Goal: Information Seeking & Learning: Learn about a topic

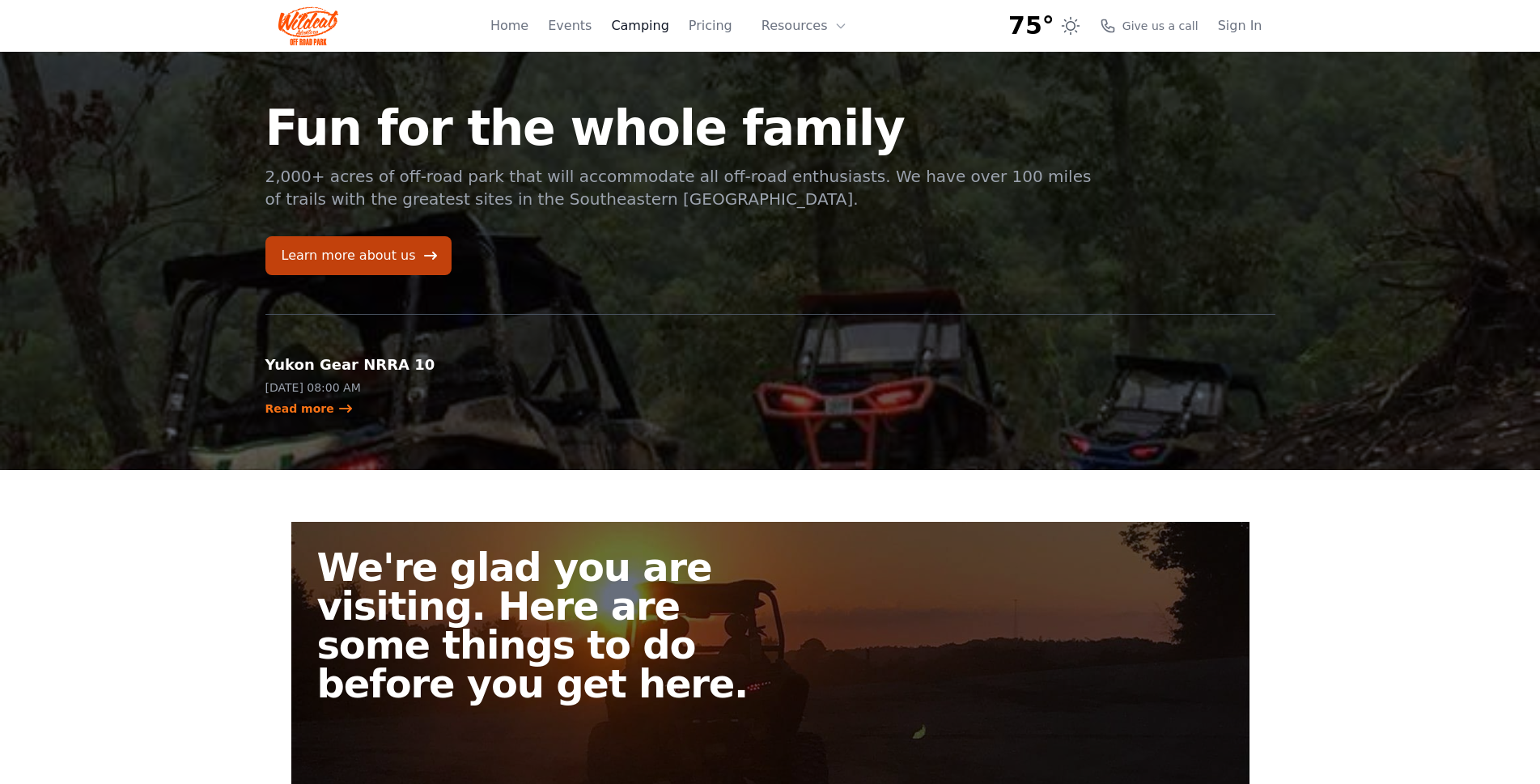
click at [668, 31] on link "Camping" at bounding box center [640, 26] width 58 height 19
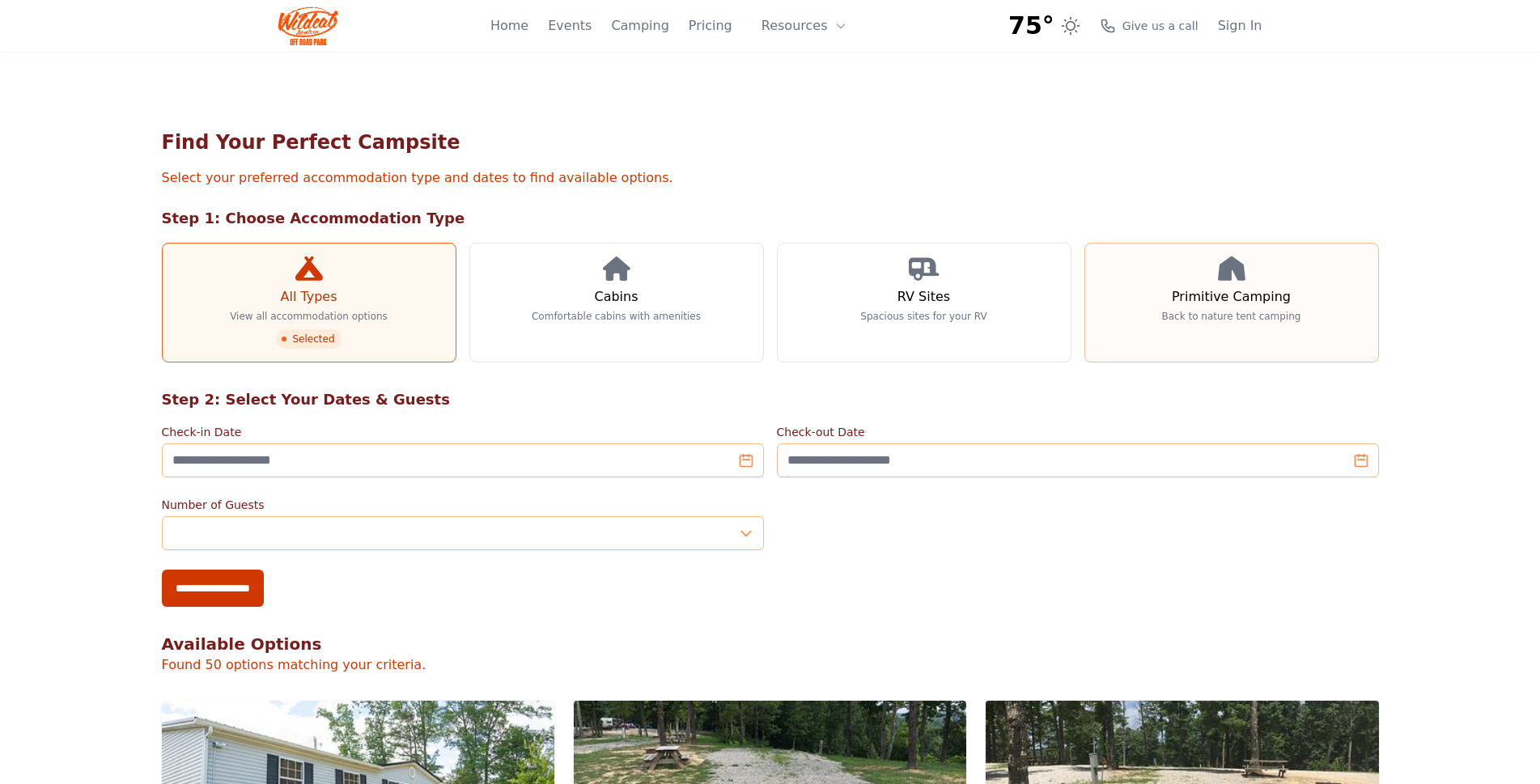
click at [1217, 318] on p "Back to nature tent camping" at bounding box center [1232, 316] width 140 height 13
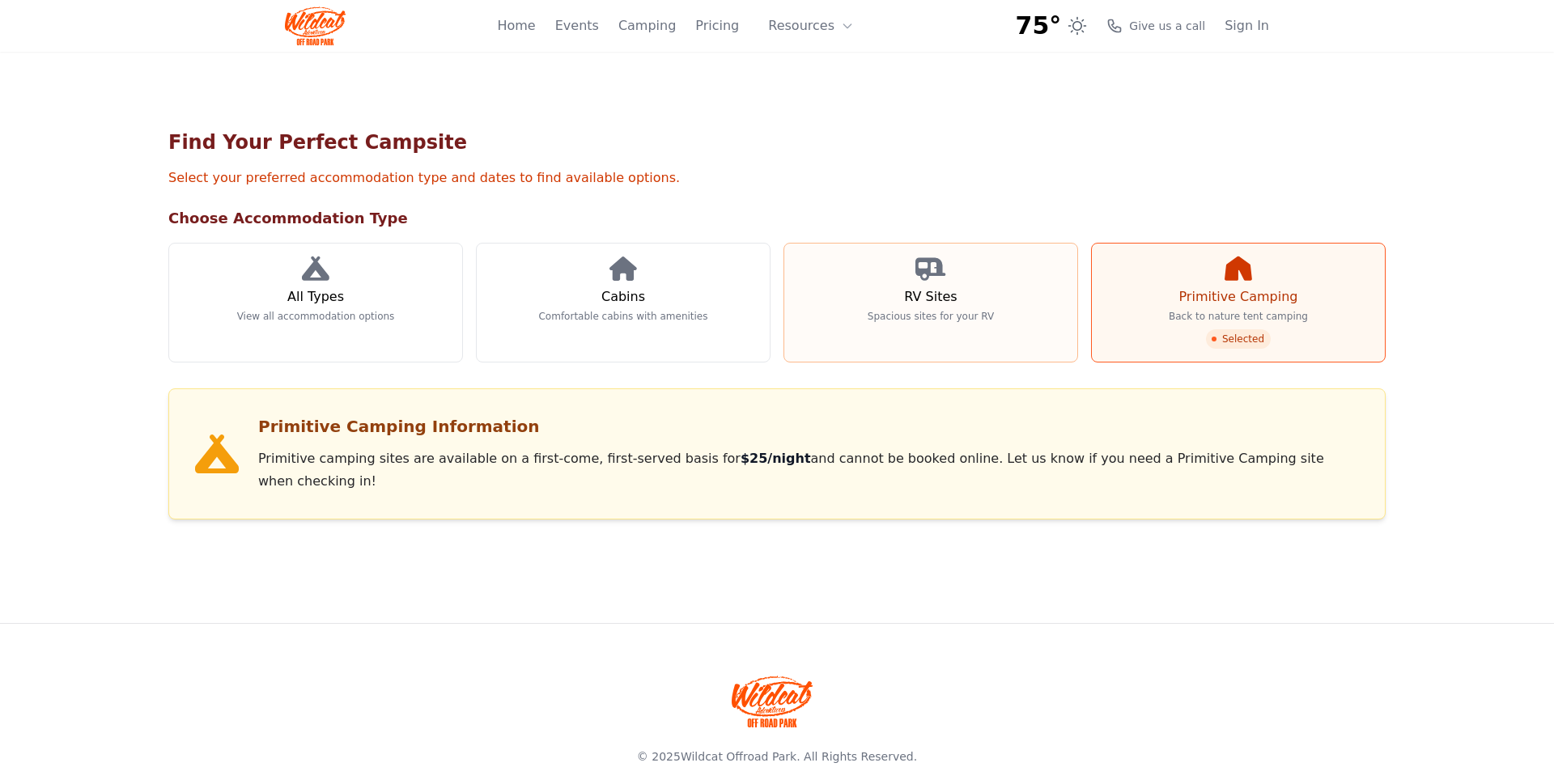
click at [963, 330] on link "RV Sites Spacious sites for your RV" at bounding box center [931, 302] width 295 height 119
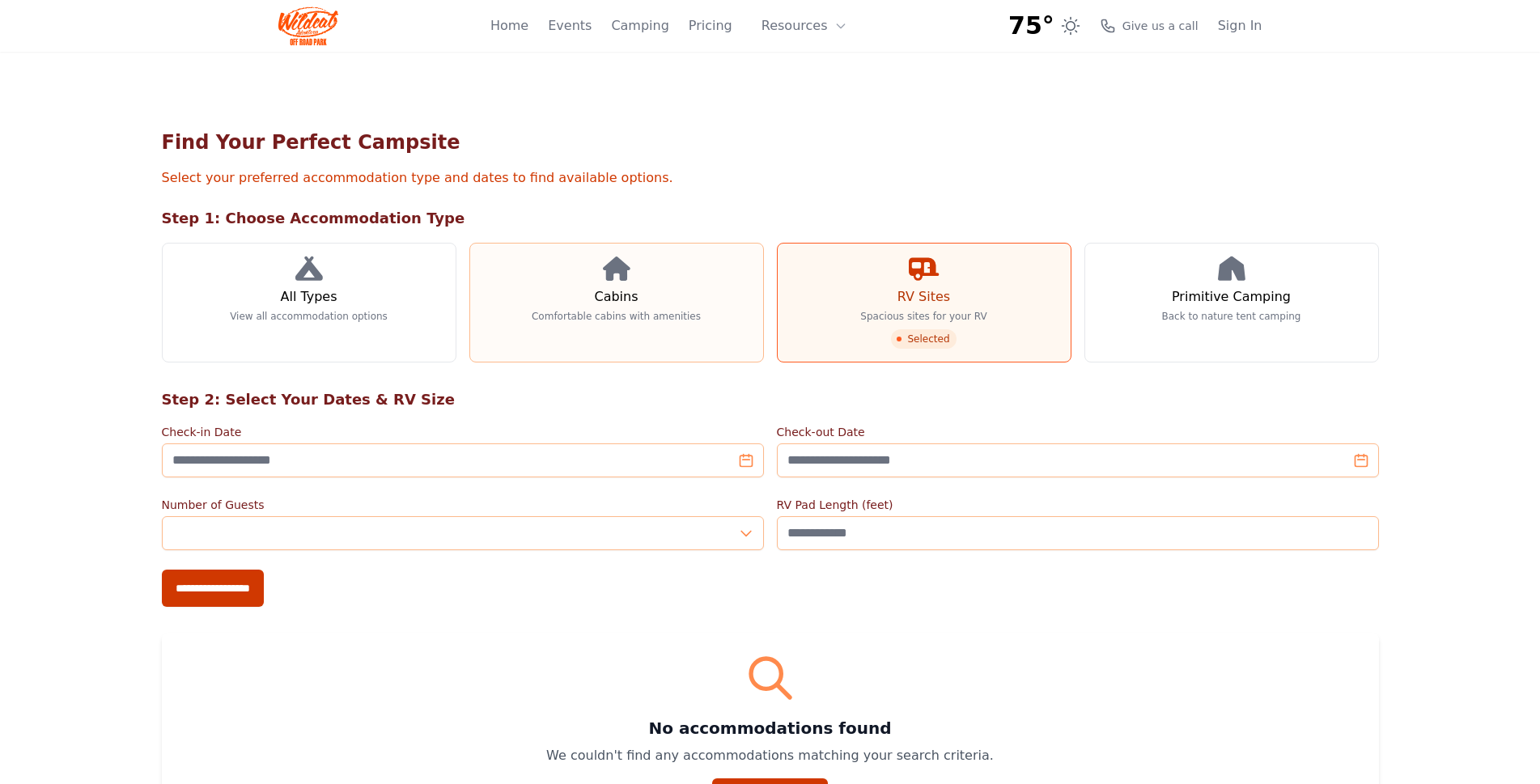
click at [693, 328] on link "Cabins Comfortable cabins with amenities" at bounding box center [617, 302] width 295 height 119
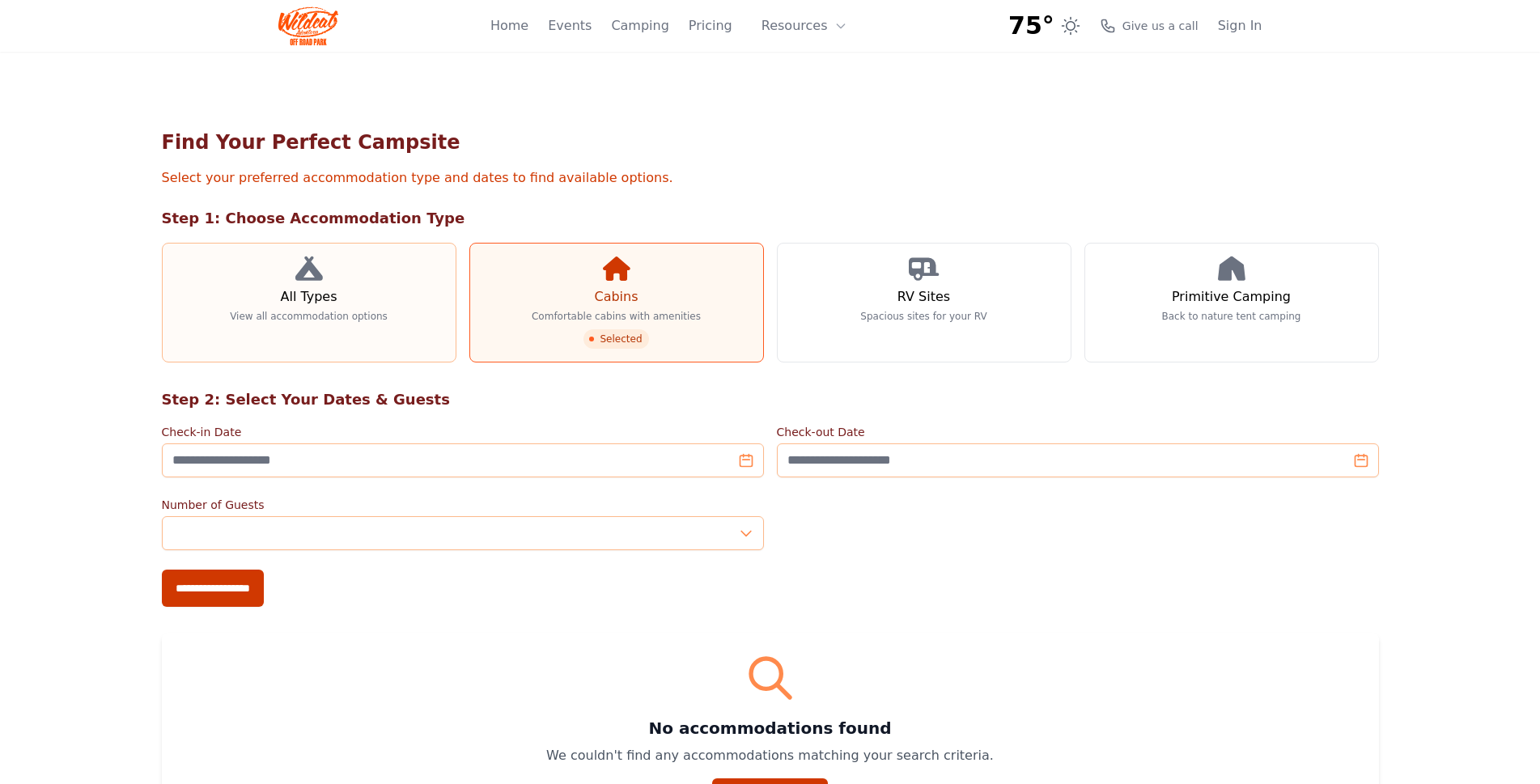
click at [303, 329] on link "All Types View all accommodation options" at bounding box center [309, 302] width 295 height 119
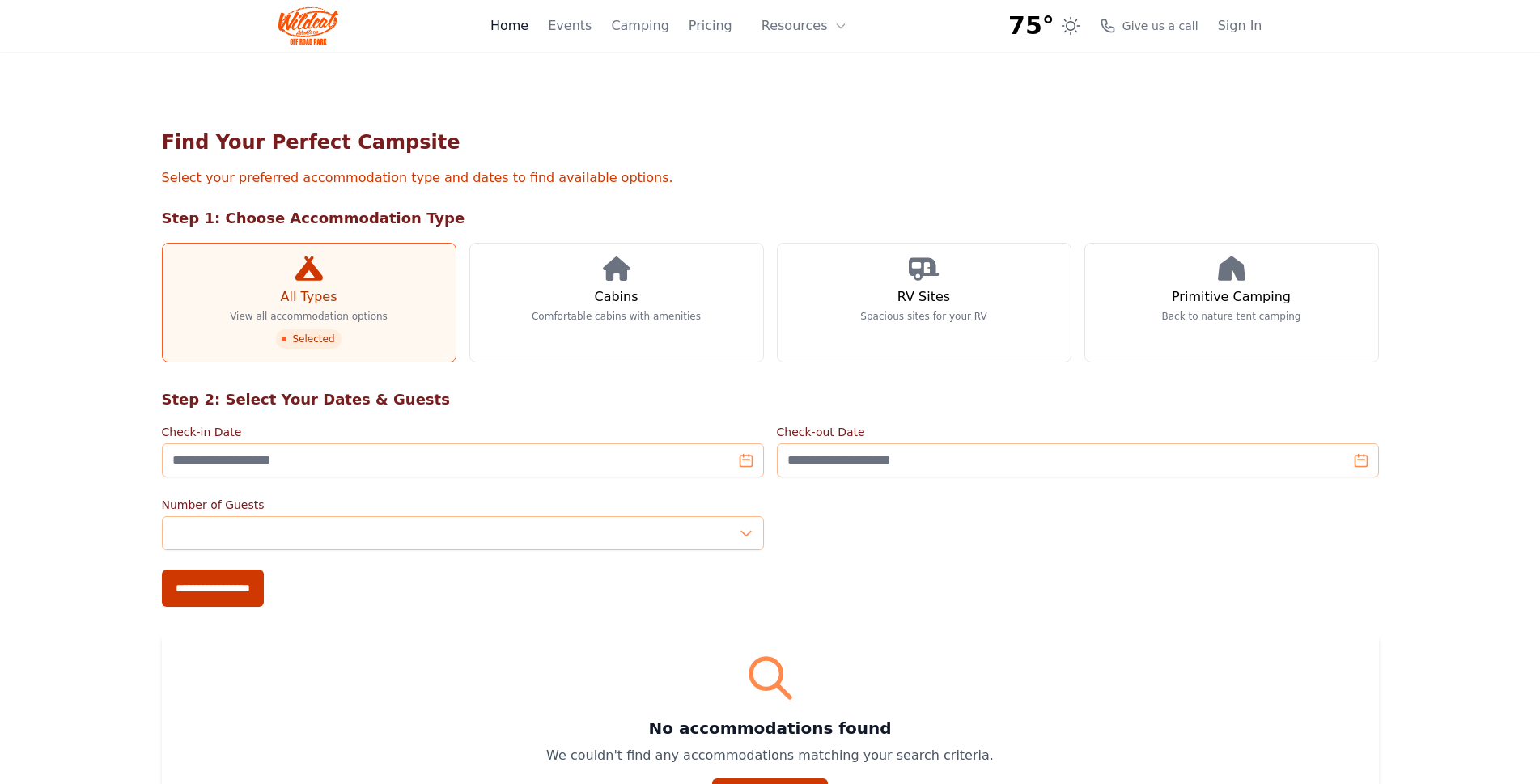
click at [529, 22] on link "Home" at bounding box center [510, 26] width 38 height 19
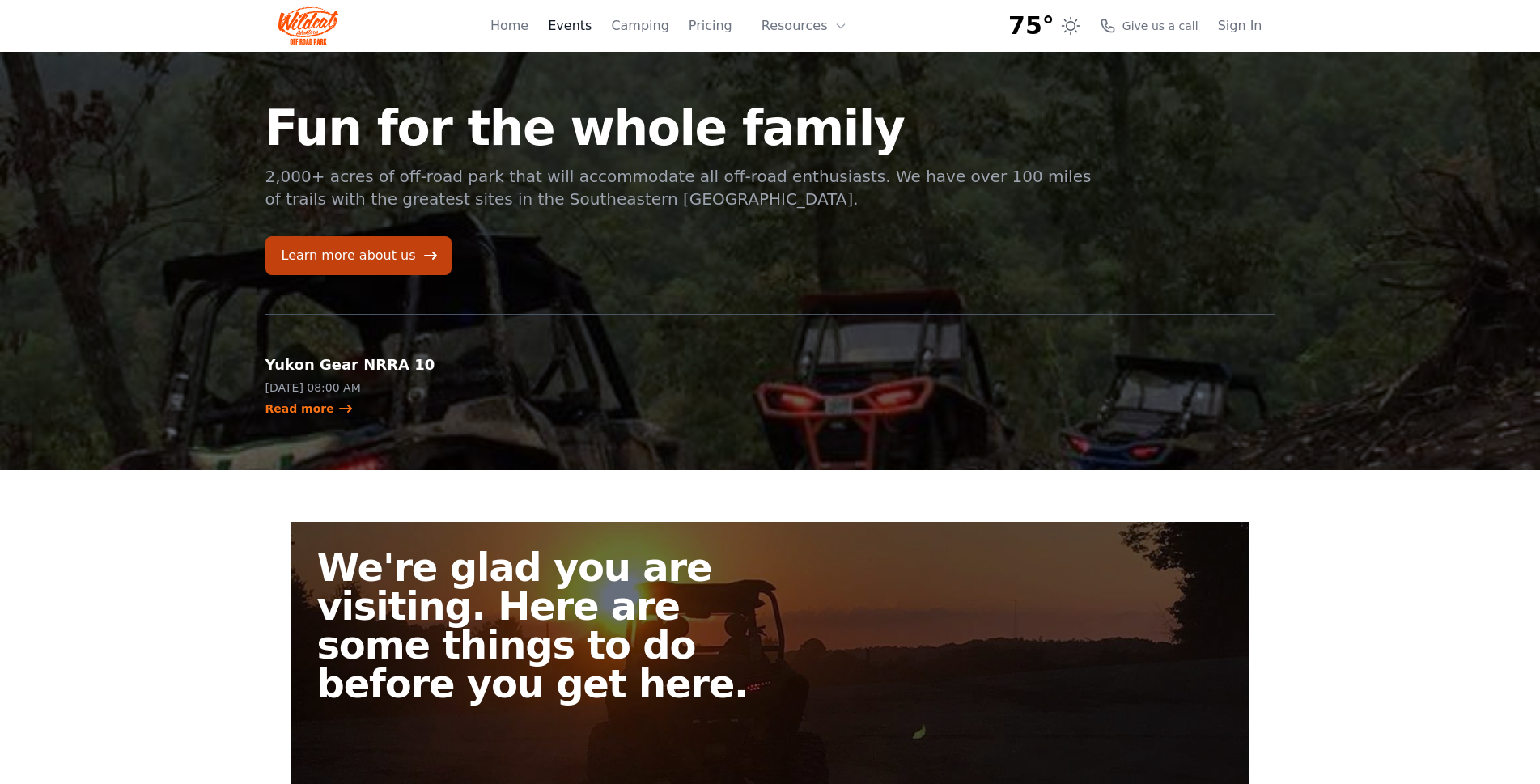
click at [587, 27] on link "Events" at bounding box center [570, 26] width 44 height 19
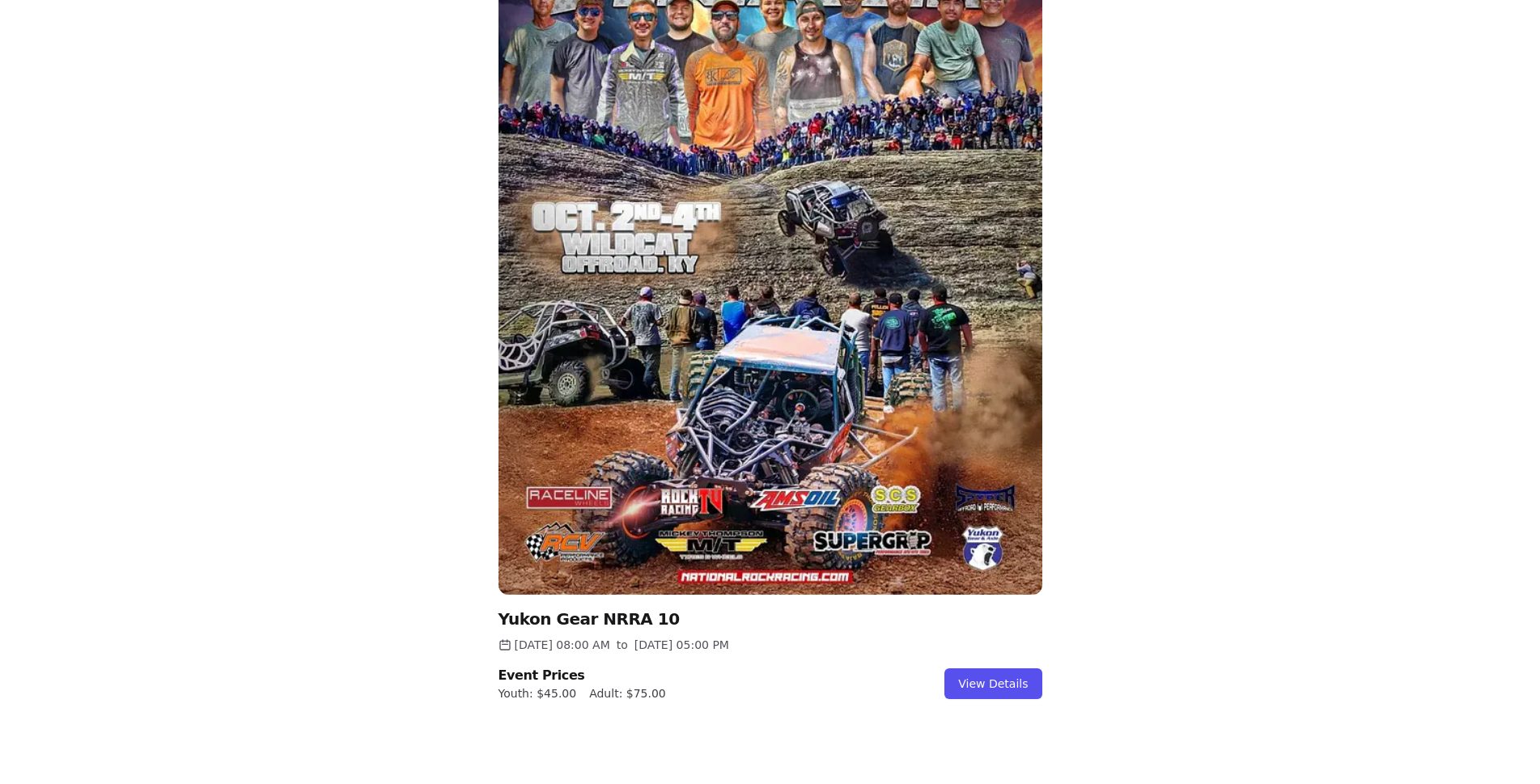
scroll to position [1596, 0]
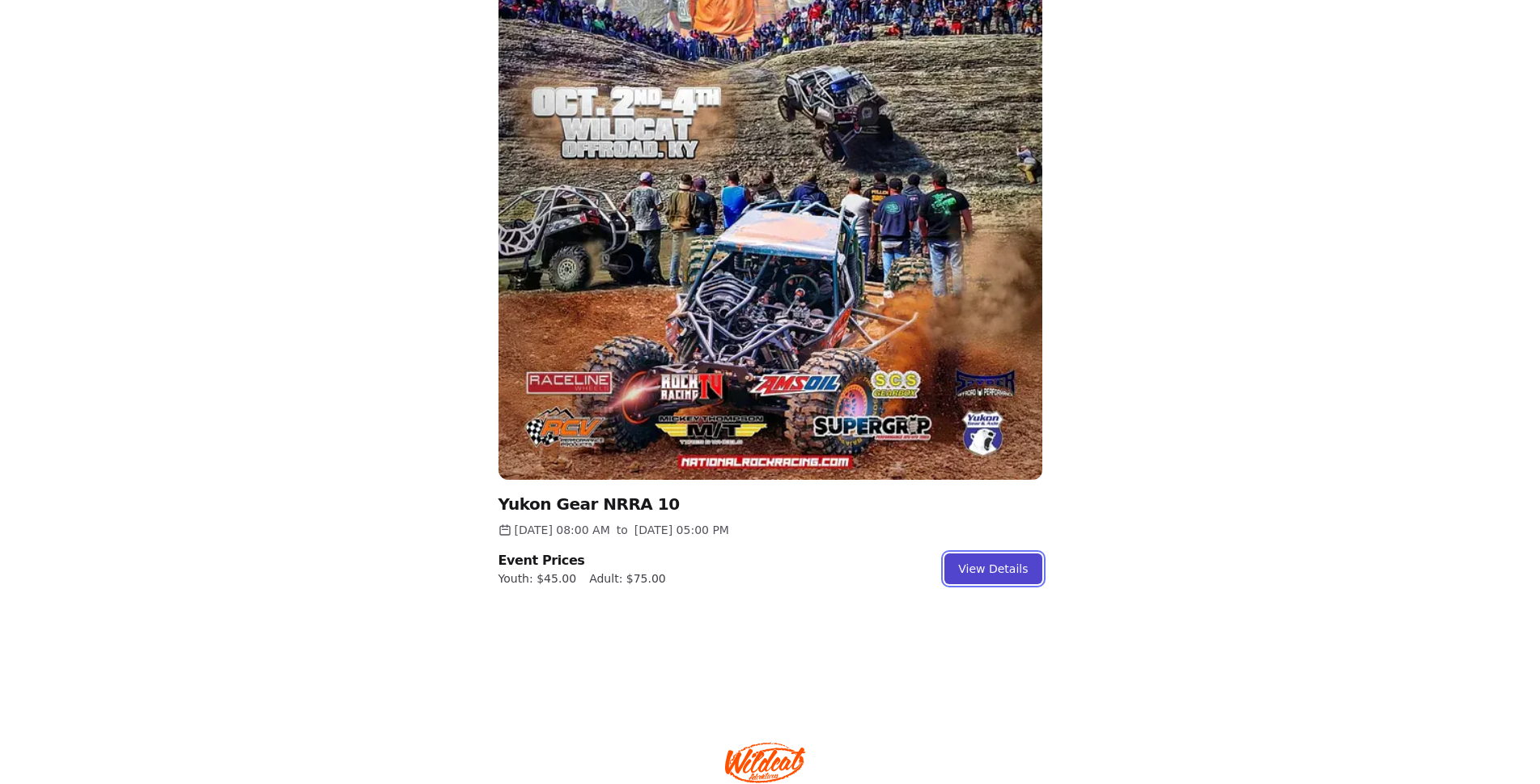
click at [1028, 580] on link "View Details" at bounding box center [992, 568] width 97 height 31
